Goal: Information Seeking & Learning: Learn about a topic

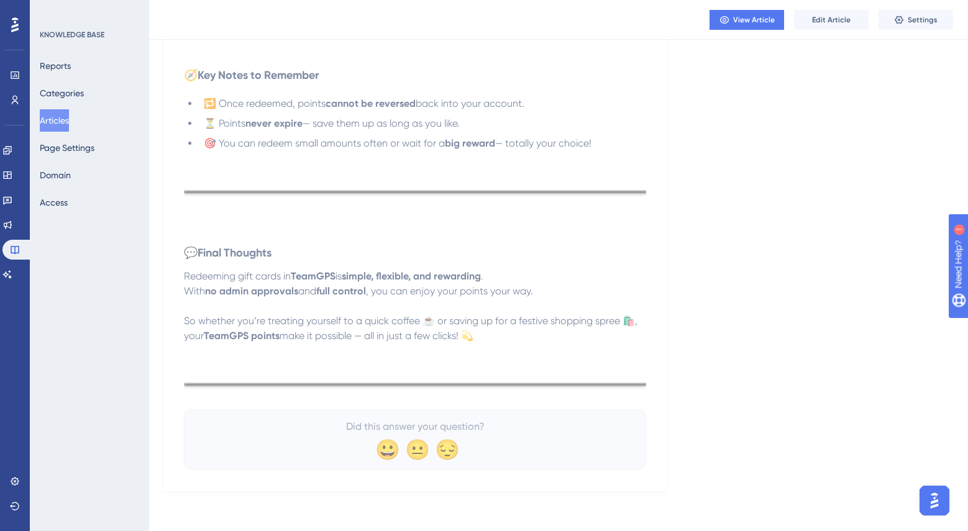
click at [63, 118] on button "Articles" at bounding box center [54, 120] width 29 height 22
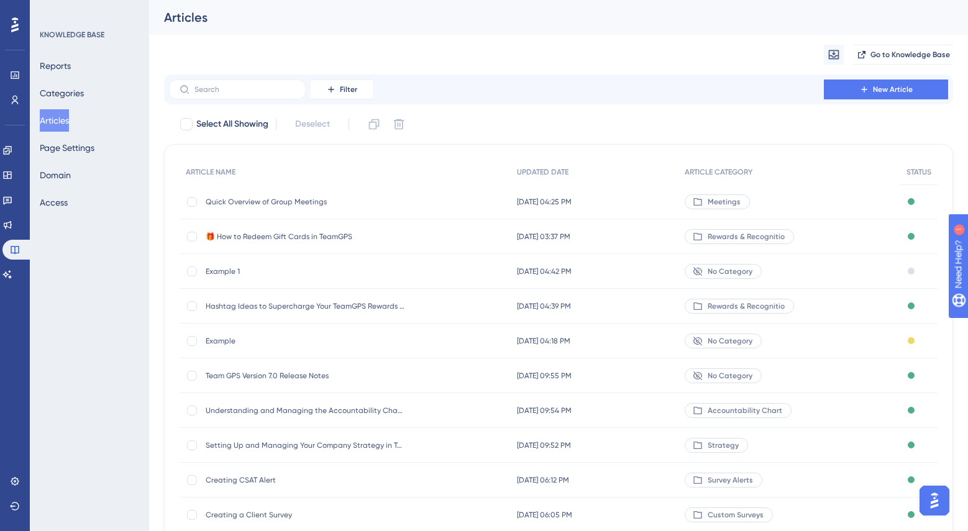
click at [256, 201] on span "Quick Overview of Group Meetings" at bounding box center [305, 202] width 199 height 10
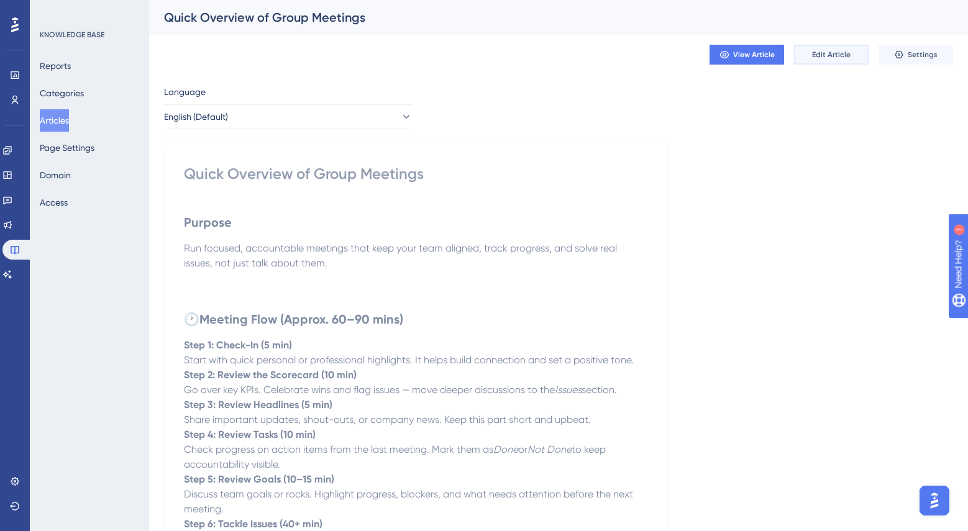
click at [827, 58] on span "Edit Article" at bounding box center [831, 55] width 39 height 10
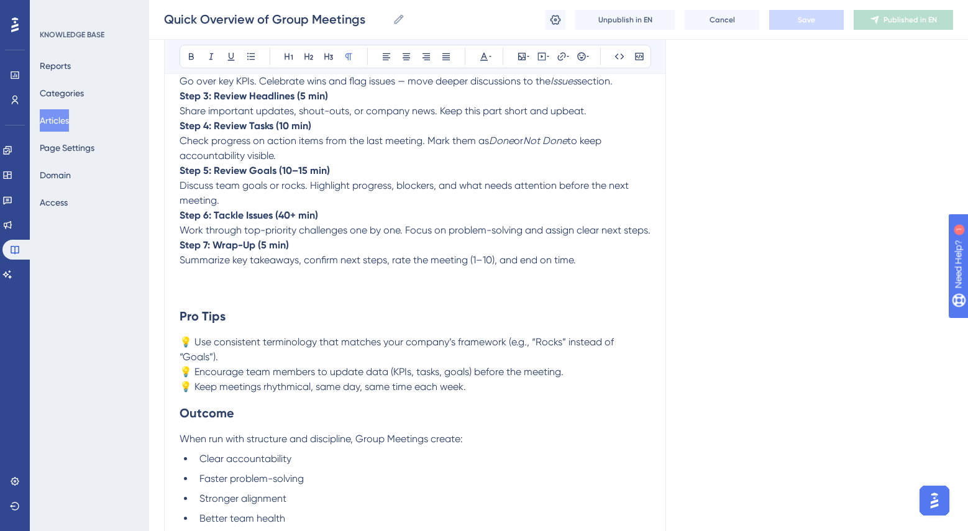
click at [255, 283] on p at bounding box center [414, 275] width 471 height 15
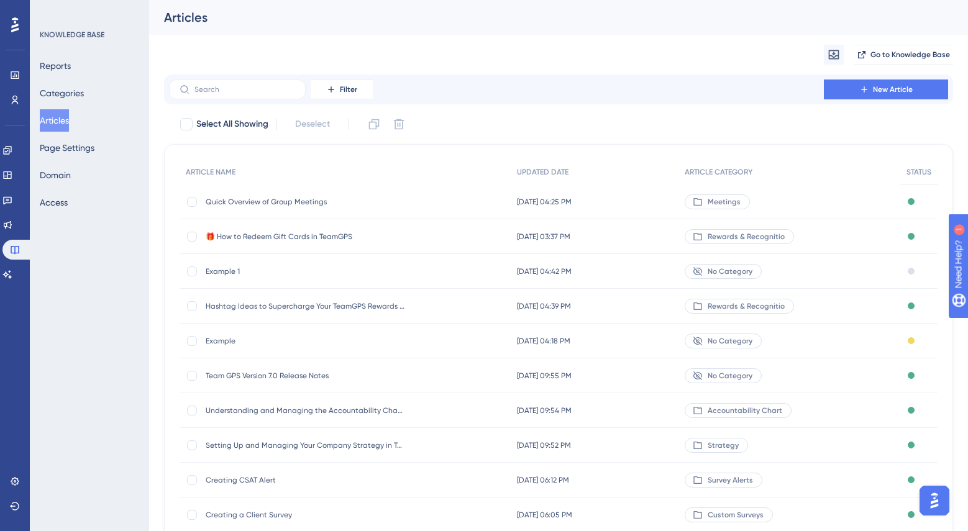
click at [286, 235] on span "🎁 How to Redeem Gift Cards in TeamGPS" at bounding box center [305, 237] width 199 height 10
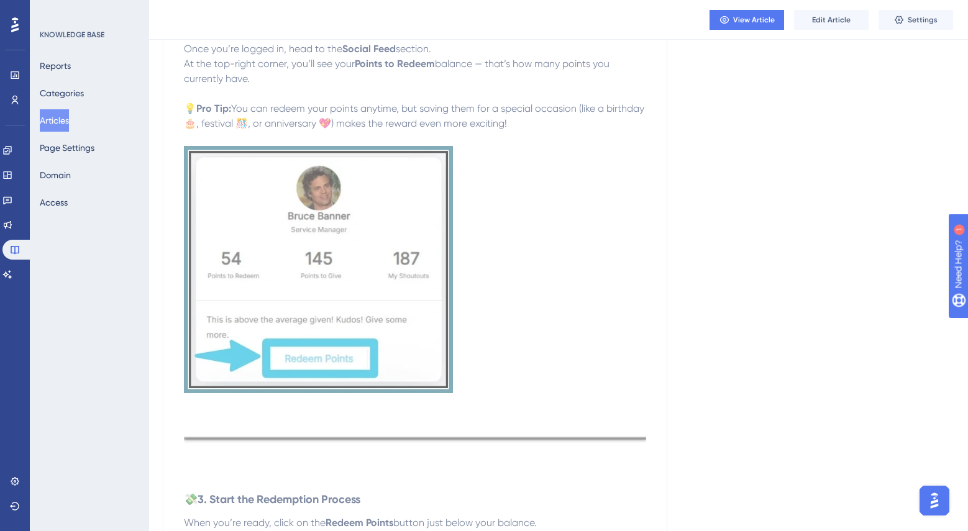
scroll to position [776, 0]
